Goal: Complete application form

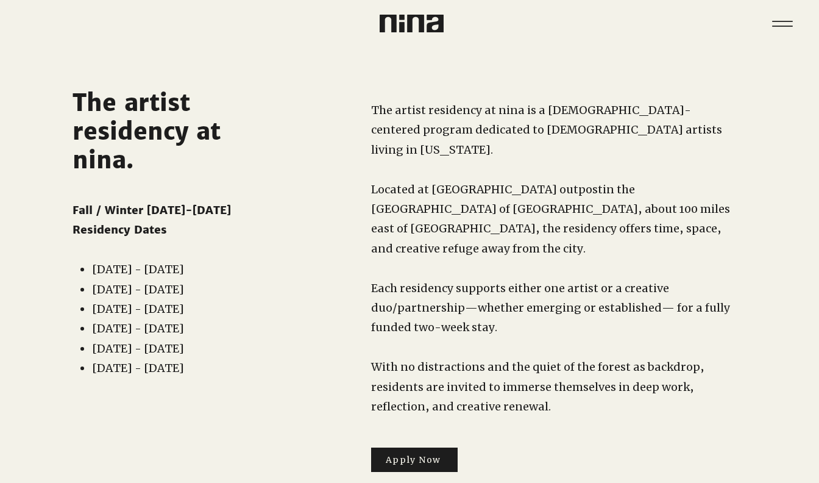
click at [451, 258] on p "​" at bounding box center [552, 267] width 362 height 19
click at [428, 447] on span "Apply Now" at bounding box center [414, 459] width 87 height 24
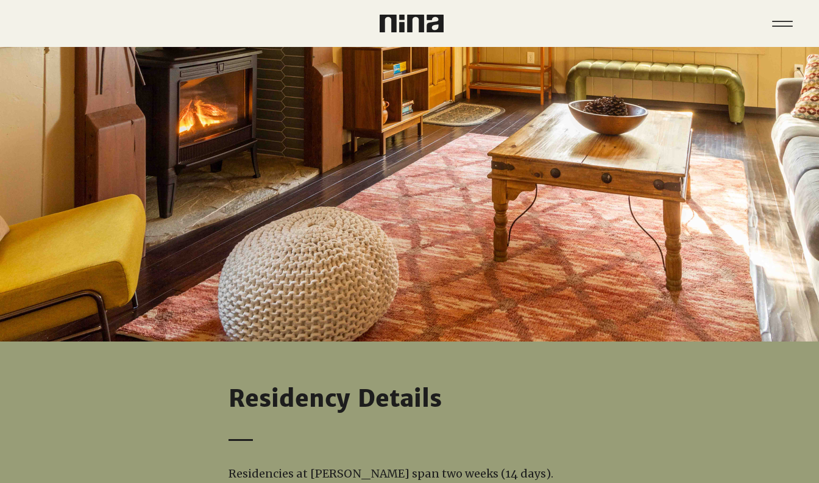
scroll to position [352, 0]
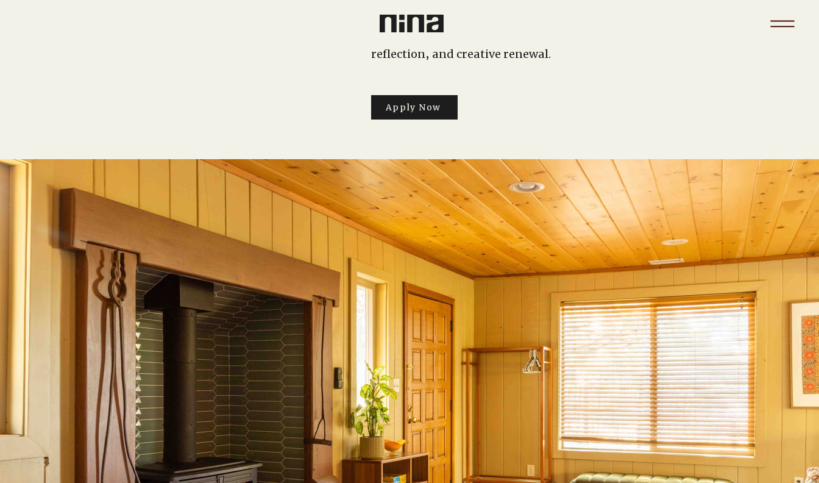
click at [779, 26] on icon "Menu" at bounding box center [782, 23] width 43 height 43
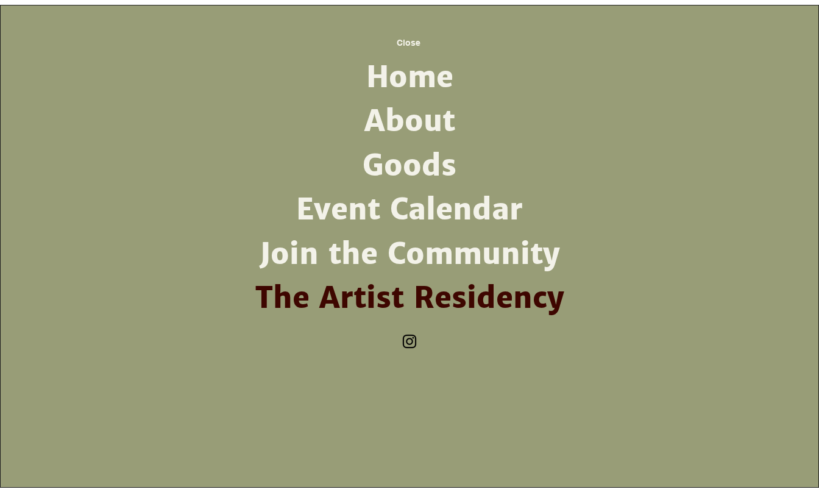
scroll to position [0, 0]
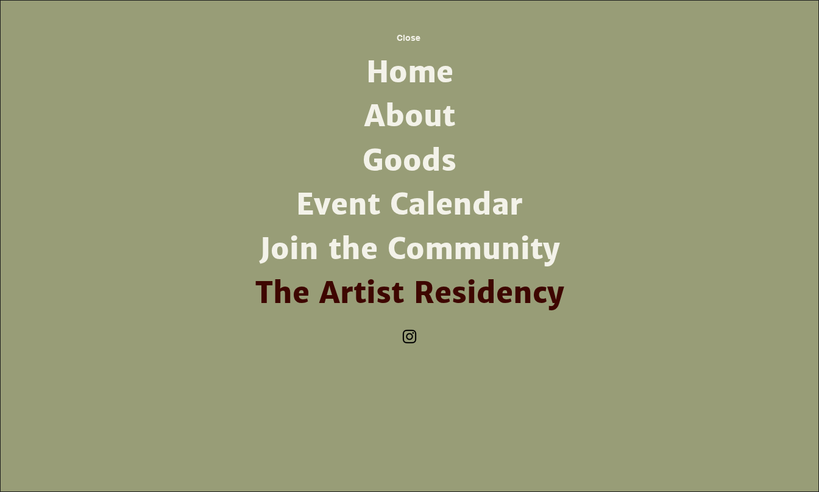
click at [467, 202] on link "Event Calendar" at bounding box center [409, 205] width 318 height 44
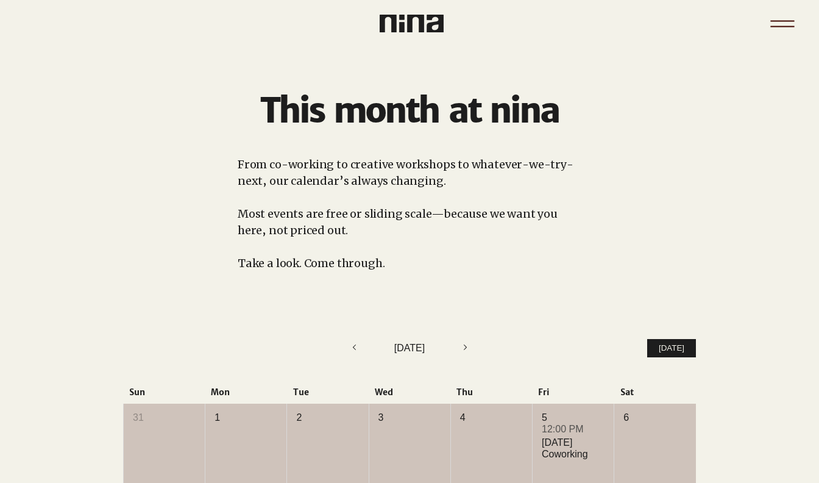
click at [769, 32] on icon "Menu" at bounding box center [782, 23] width 43 height 43
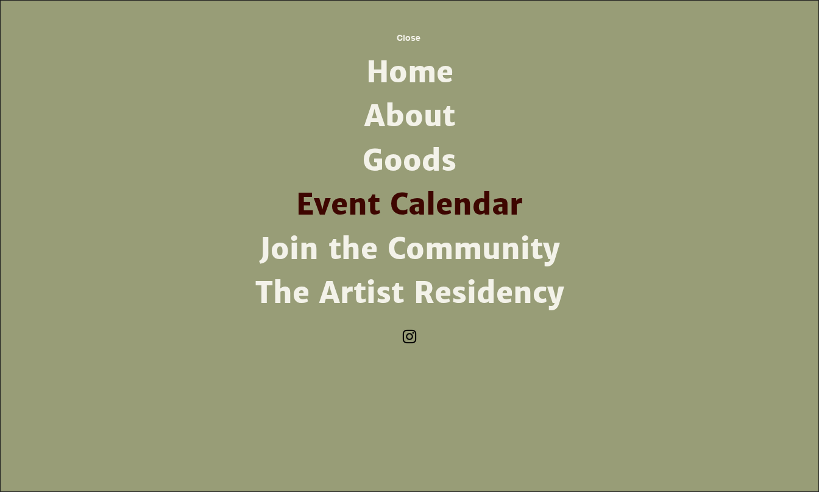
click at [409, 165] on link "Goods" at bounding box center [409, 161] width 318 height 44
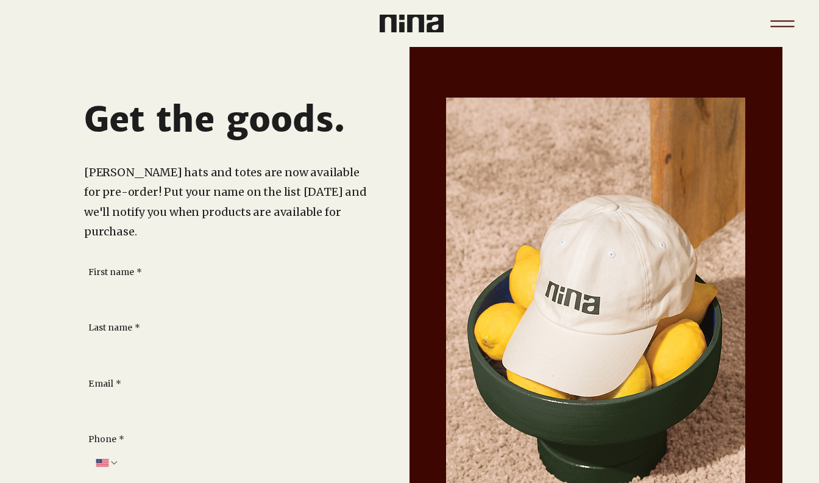
click at [785, 20] on icon "Menu" at bounding box center [782, 20] width 24 height 1
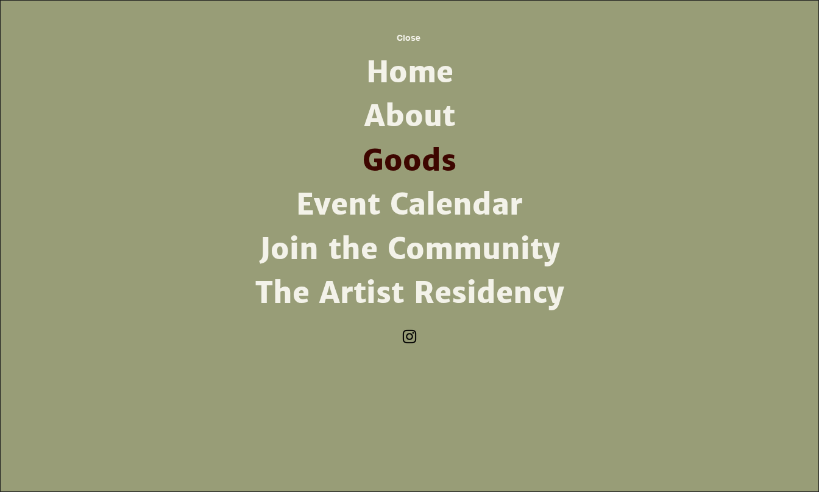
click at [433, 108] on link "About" at bounding box center [409, 116] width 318 height 44
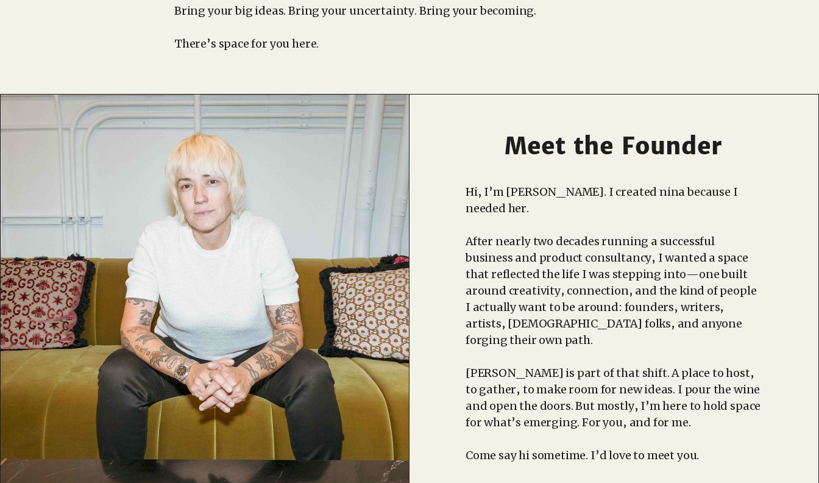
scroll to position [420, 0]
